Goal: Information Seeking & Learning: Learn about a topic

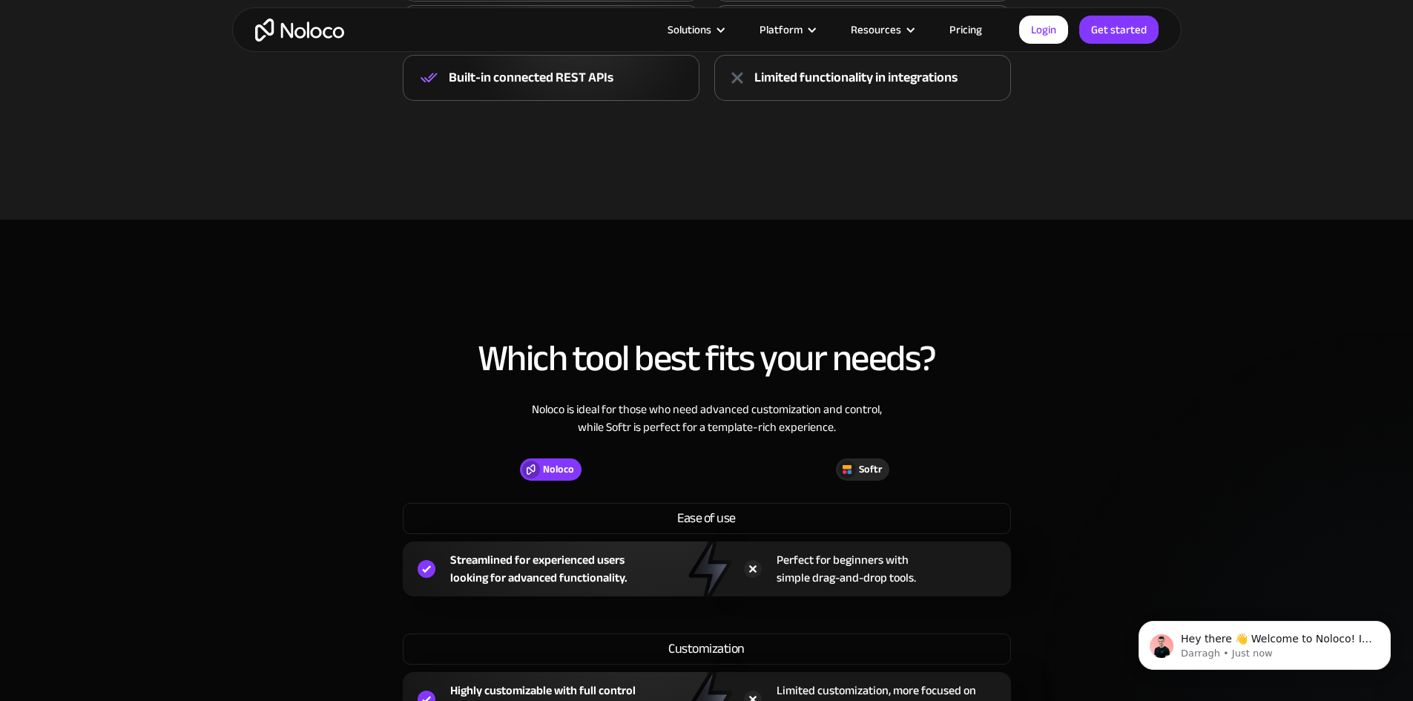
scroll to position [742, 0]
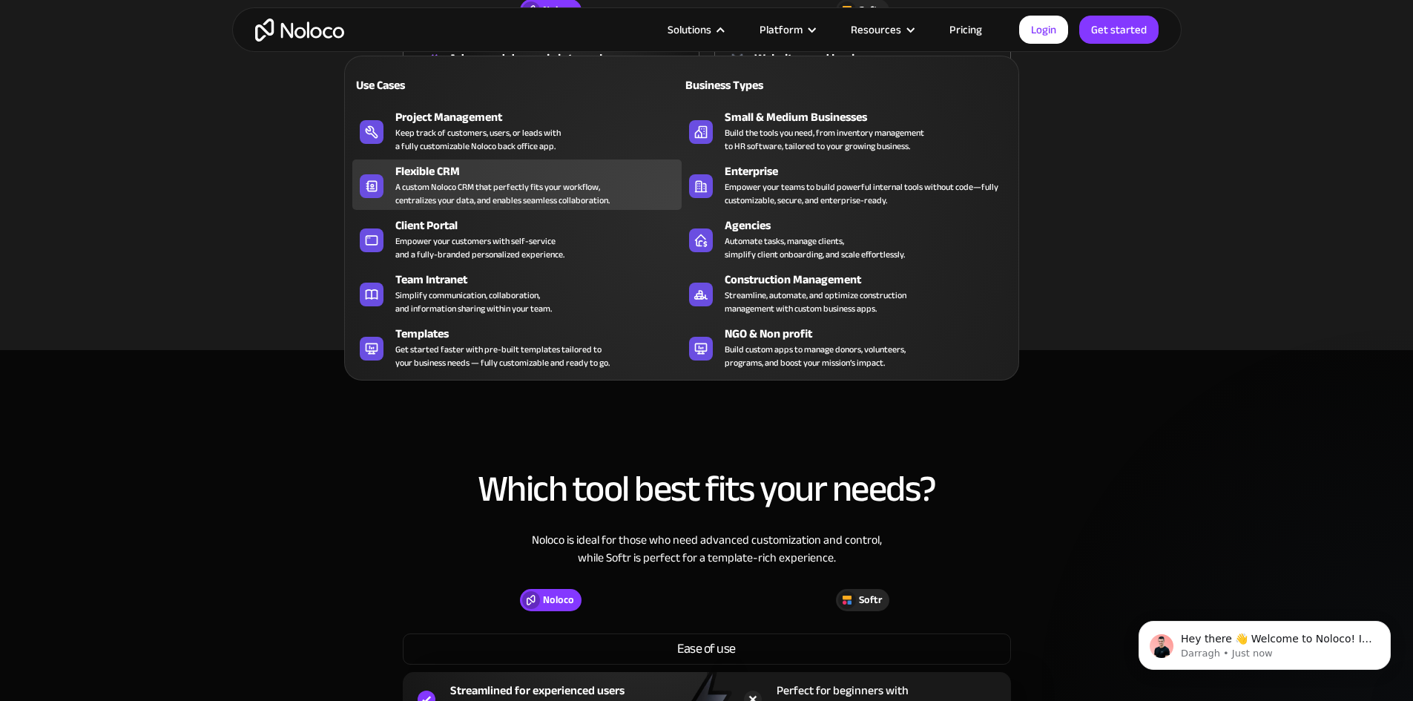
click at [448, 176] on div "Flexible CRM" at bounding box center [541, 171] width 293 height 18
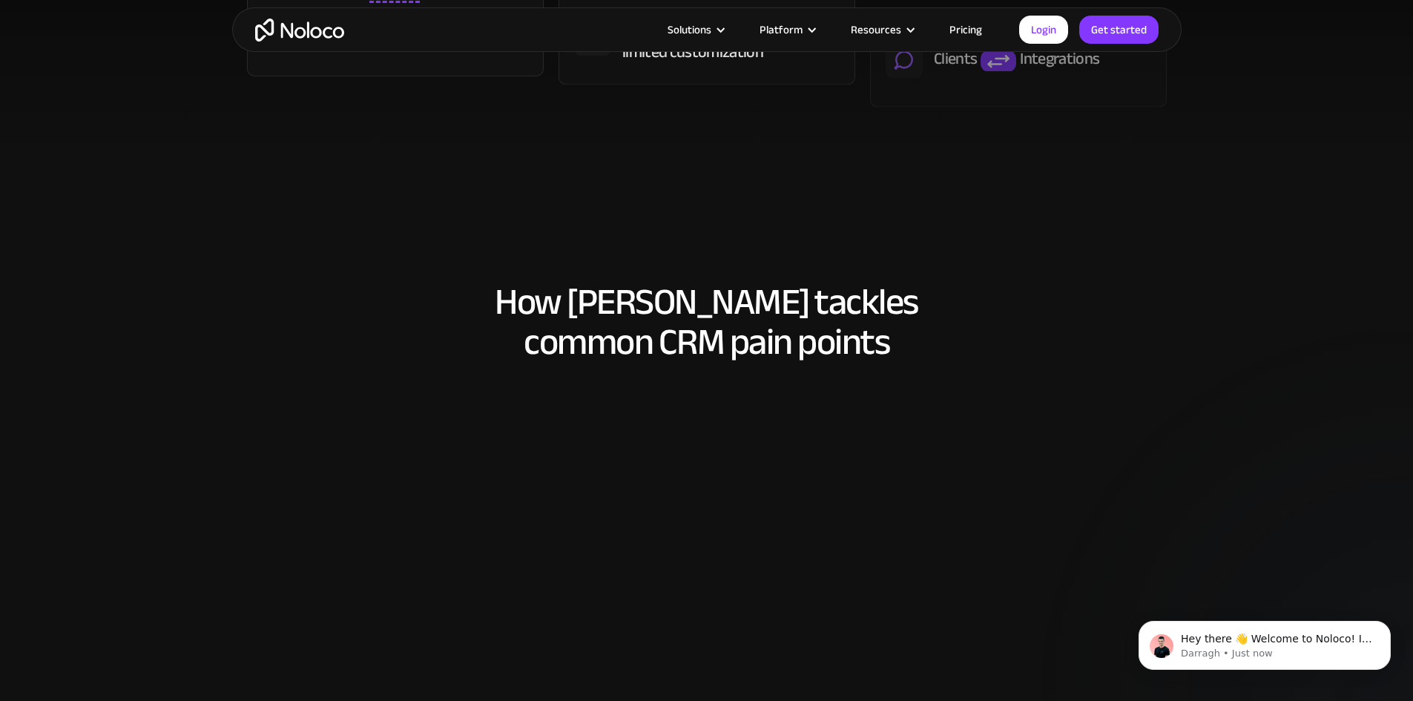
scroll to position [890, 0]
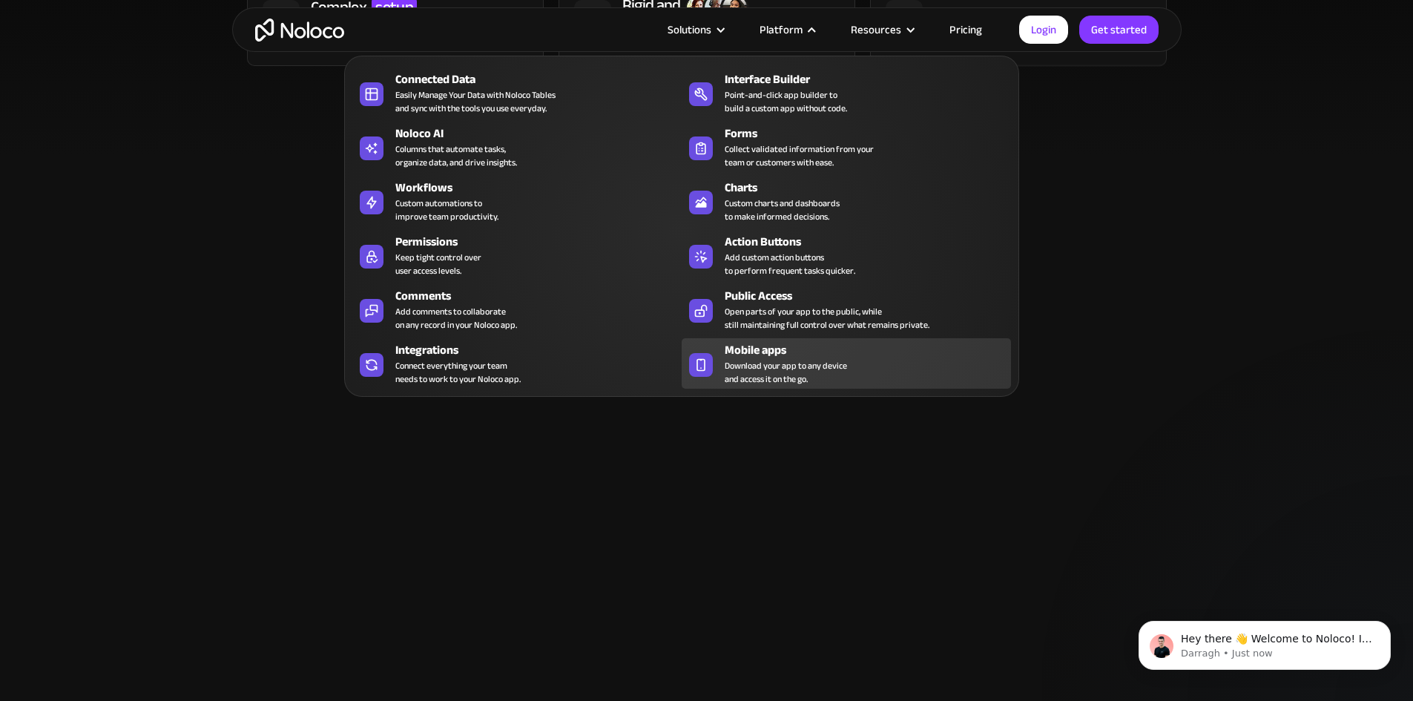
click at [769, 366] on span "Download your app to any device and access it on the go." at bounding box center [786, 372] width 122 height 27
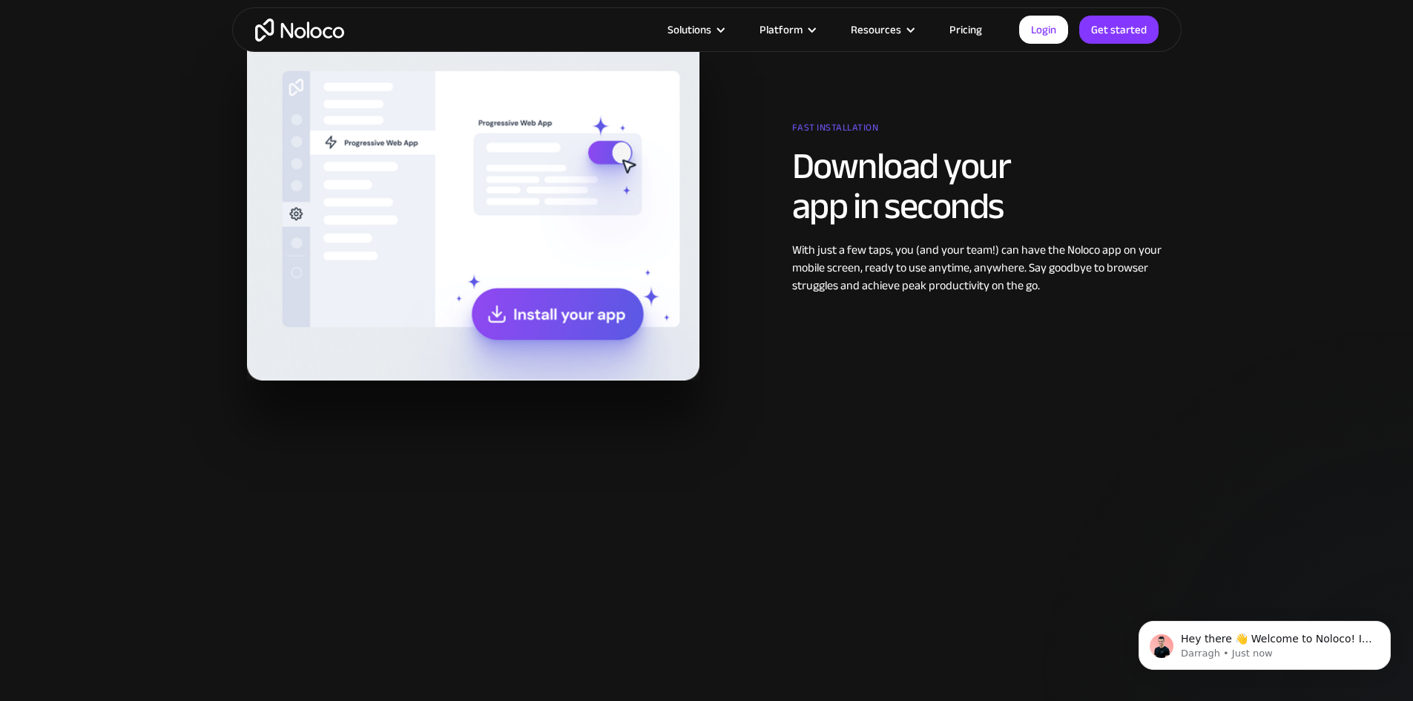
scroll to position [1335, 0]
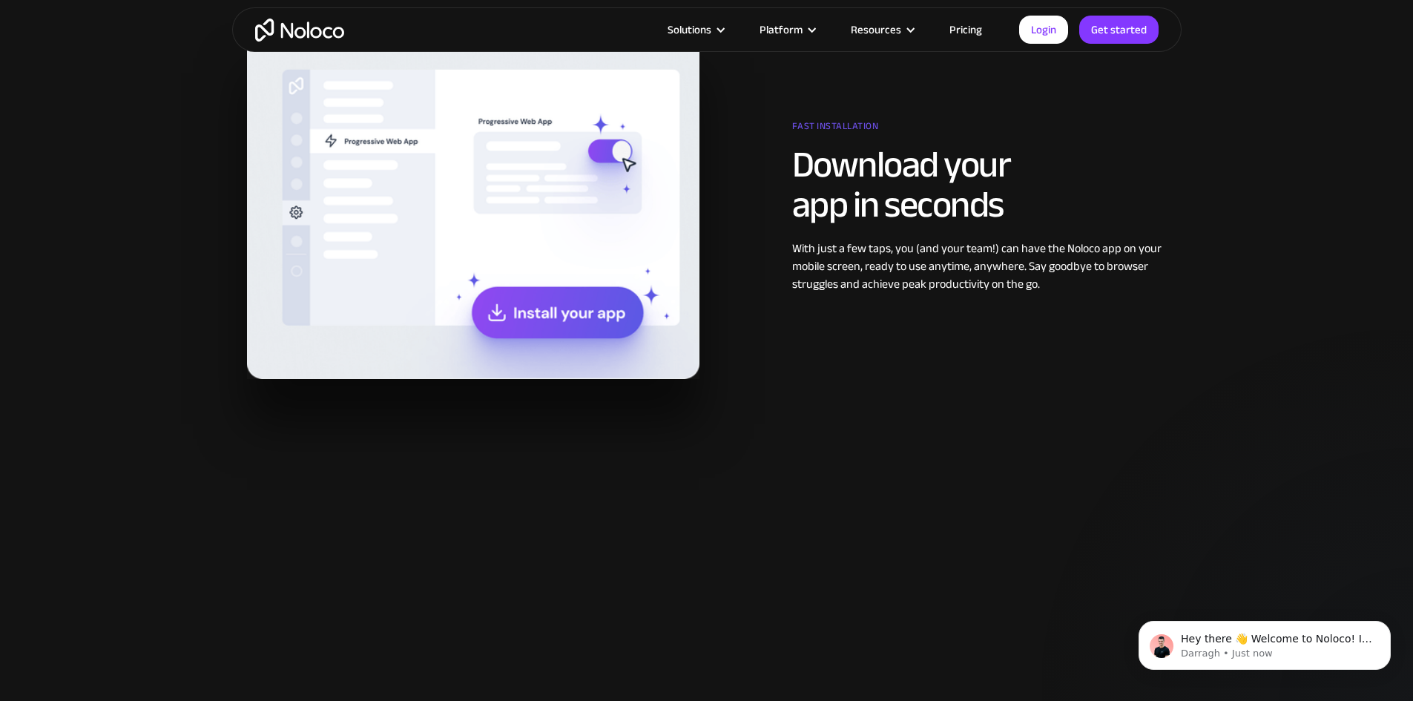
click at [516, 312] on img at bounding box center [473, 204] width 452 height 350
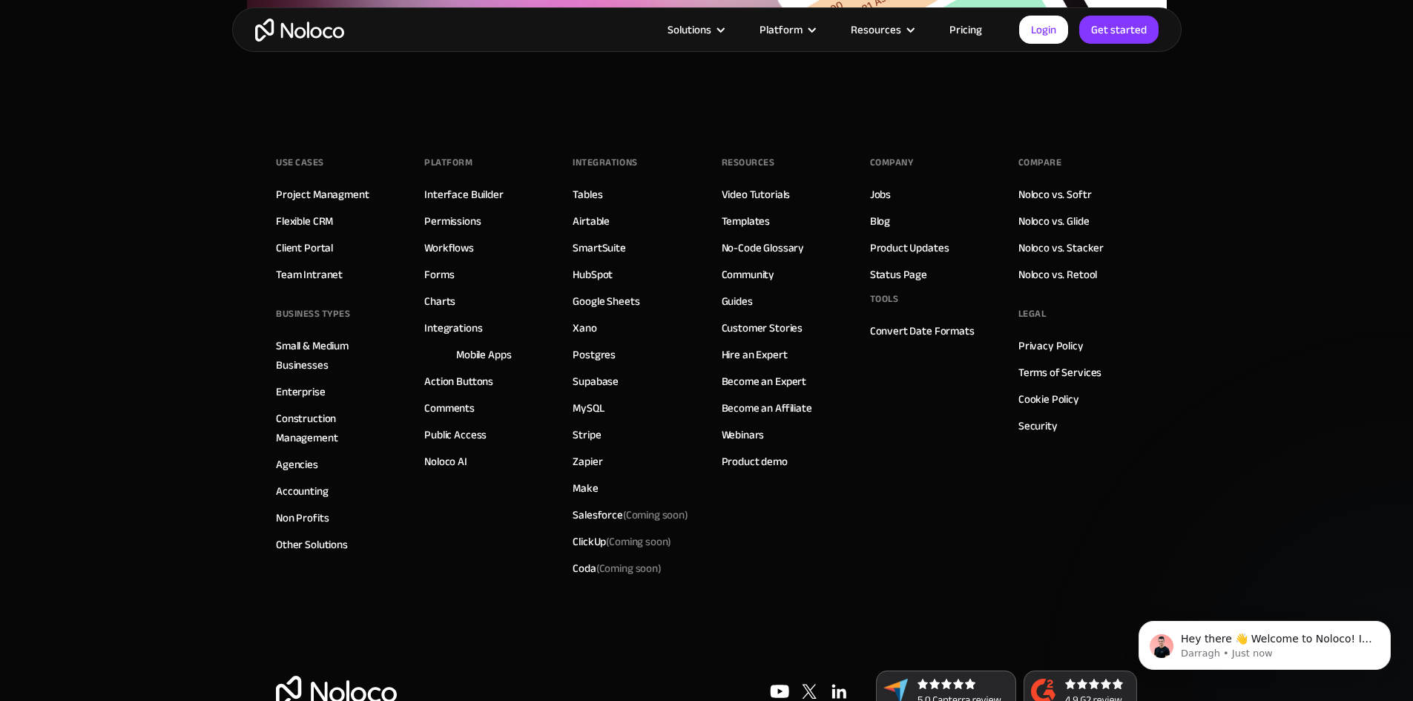
scroll to position [5277, 0]
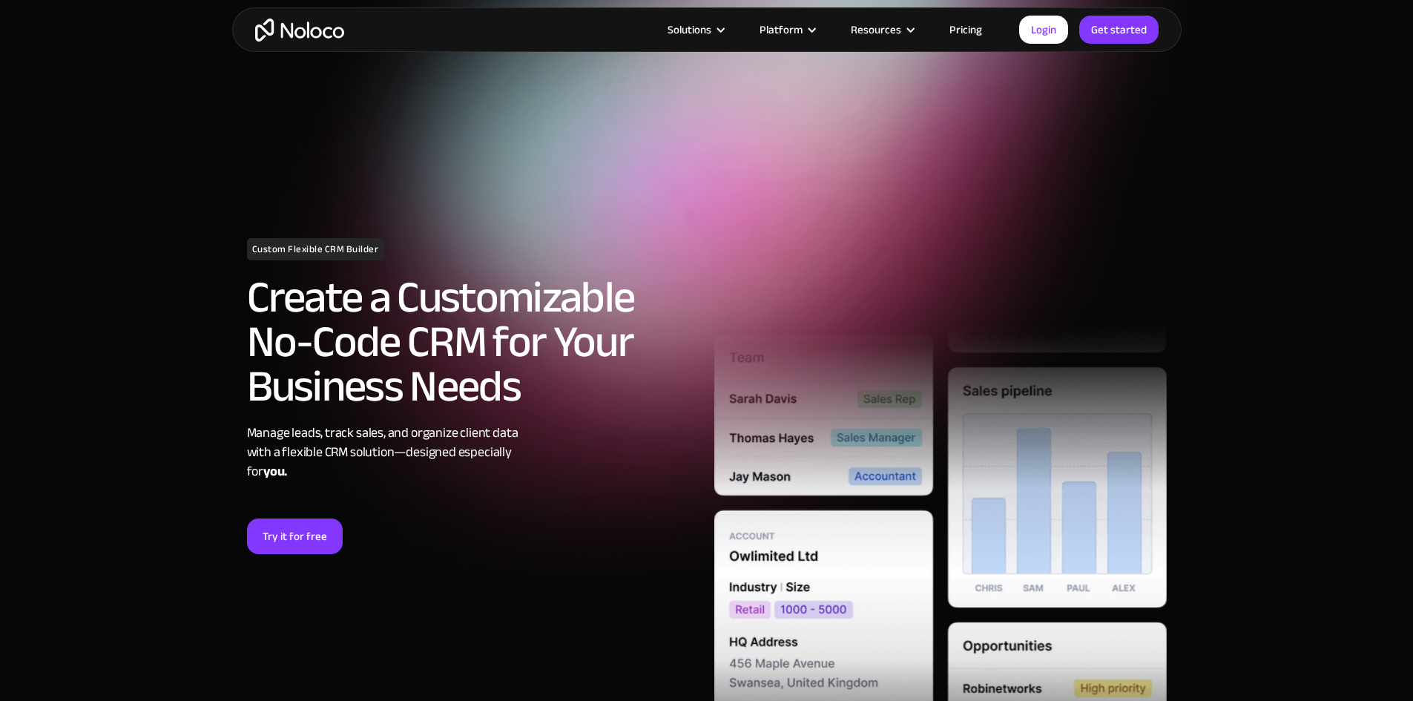
scroll to position [890, 0]
